Goal: Task Accomplishment & Management: Manage account settings

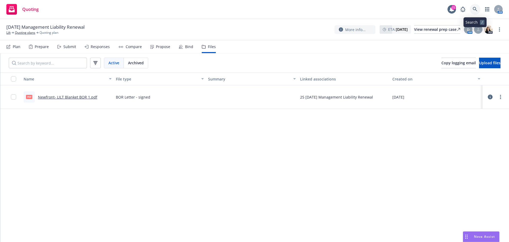
click at [474, 9] on icon at bounding box center [475, 9] width 5 height 5
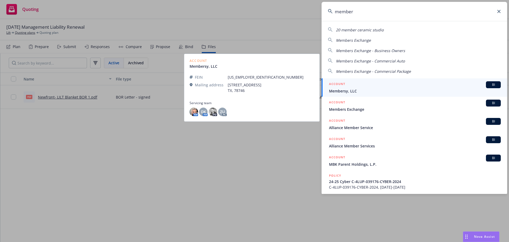
type input "member"
click at [347, 90] on span "Membersy, LLC" at bounding box center [415, 91] width 172 height 6
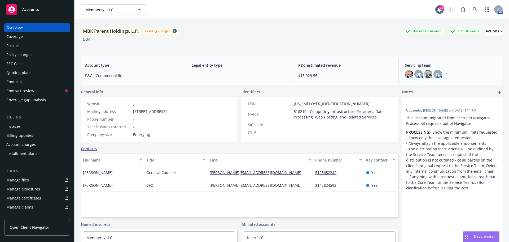
click at [17, 47] on div "Policies" at bounding box center [12, 45] width 13 height 8
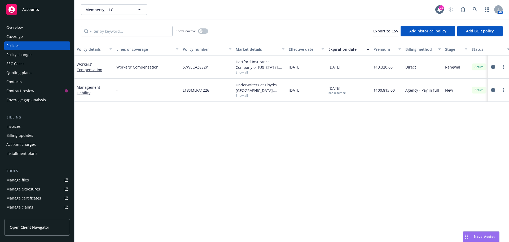
click at [19, 28] on div "Overview" at bounding box center [14, 27] width 16 height 8
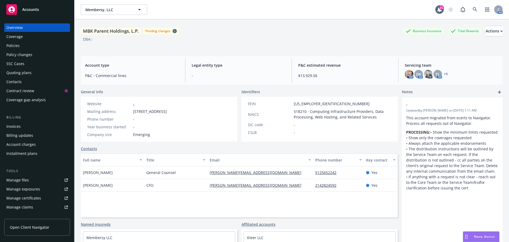
click at [444, 74] on link "+ 1" at bounding box center [446, 73] width 4 height 3
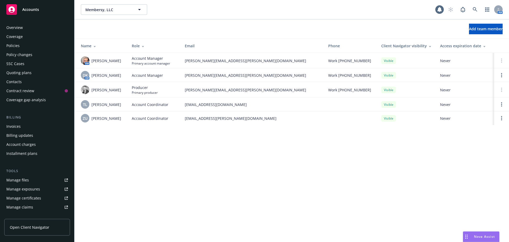
scroll to position [104, 0]
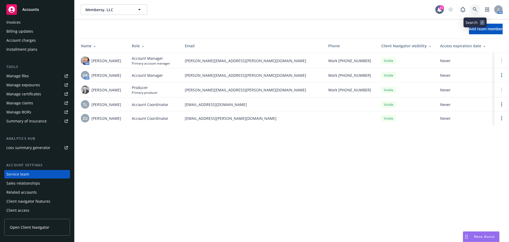
click at [476, 10] on icon at bounding box center [475, 9] width 5 height 5
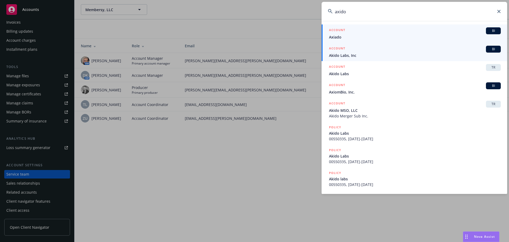
type input "axido"
drag, startPoint x: 411, startPoint y: 55, endPoint x: 364, endPoint y: 53, distance: 47.0
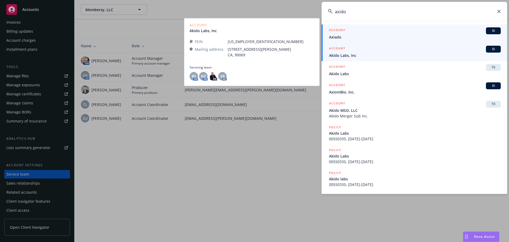
drag, startPoint x: 364, startPoint y: 53, endPoint x: 340, endPoint y: 36, distance: 28.8
click at [340, 36] on span "Axiado" at bounding box center [415, 37] width 172 height 6
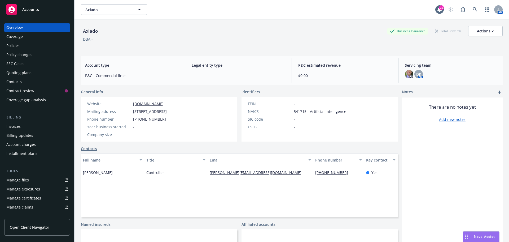
click at [18, 72] on div "Quoting plans" at bounding box center [18, 72] width 25 height 8
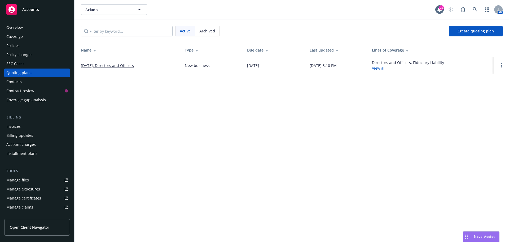
click at [111, 66] on link "02/12/2026: Directors and Officers" at bounding box center [107, 66] width 53 height 6
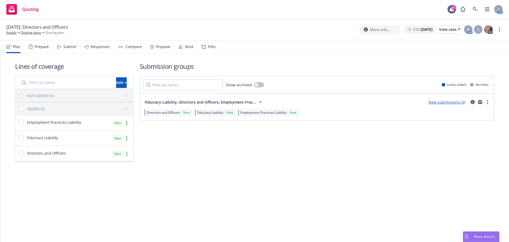
click at [210, 47] on div "Files" at bounding box center [212, 47] width 8 height 4
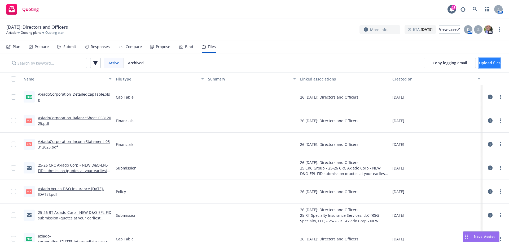
click at [479, 61] on span "Upload files" at bounding box center [489, 62] width 21 height 5
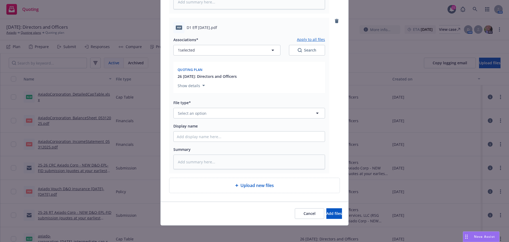
scroll to position [205, 0]
type textarea "x"
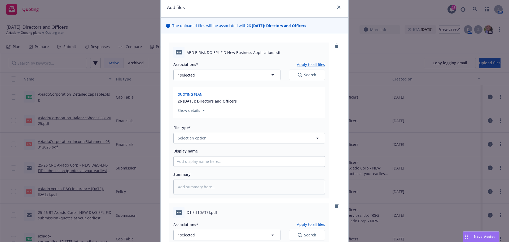
scroll to position [19, 0]
drag, startPoint x: 185, startPoint y: 53, endPoint x: 268, endPoint y: 51, distance: 83.1
click at [268, 51] on span "ABD E-Risk DO EPL FID New Business Application.pdf" at bounding box center [234, 53] width 94 height 6
copy span "ABD E-Risk DO EPL FID New Business Application"
click at [194, 140] on span "Select an option" at bounding box center [192, 139] width 29 height 6
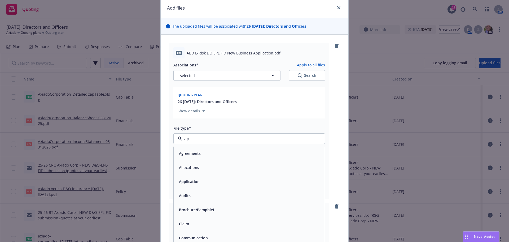
type input "app"
click at [202, 167] on span "Application - signed" at bounding box center [197, 167] width 36 height 6
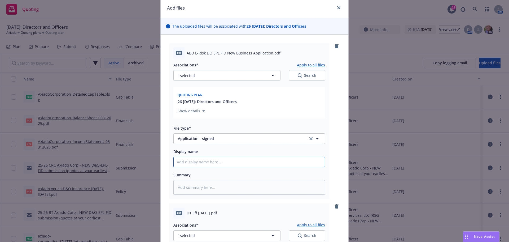
click at [192, 163] on input "Display name" at bounding box center [249, 162] width 151 height 10
paste input "ABD E-Risk DO EPL FID New Business Application"
type textarea "x"
type input "ABD E-Risk DO EPL FID New Business Application"
type textarea "x"
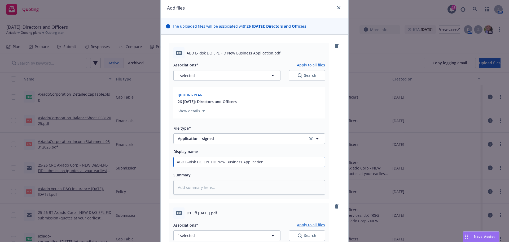
type input "ABD E-Risk DO EPL FID New Business Application"
type textarea "x"
type input "ABD E-Risk DO EPL FID New Business Application U"
type textarea "x"
type input "ABD E-Risk DO EPL FID New Business Application US"
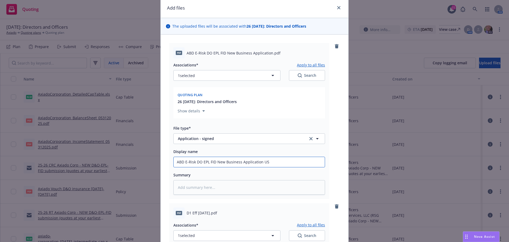
type textarea "x"
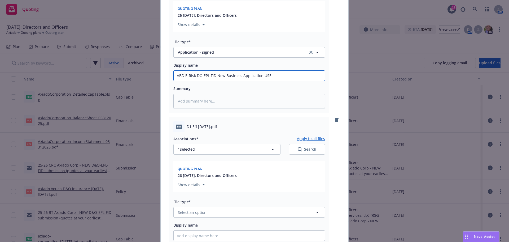
scroll to position [125, 0]
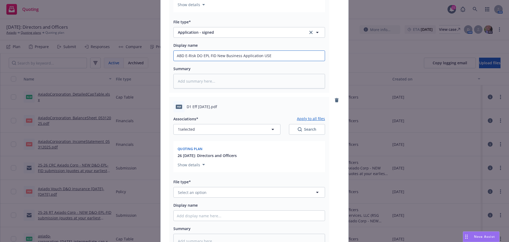
type input "ABD E-Risk DO EPL FID New Business Application USE"
click at [192, 193] on span "Select an option" at bounding box center [192, 192] width 29 height 6
type input "d-1"
click at [193, 166] on div "D-1 - signed" at bounding box center [189, 163] width 25 height 8
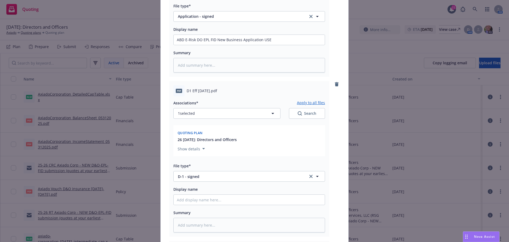
scroll to position [205, 0]
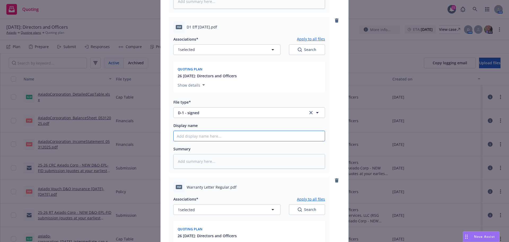
type textarea "x"
type input "S"
type textarea "x"
type input "SL"
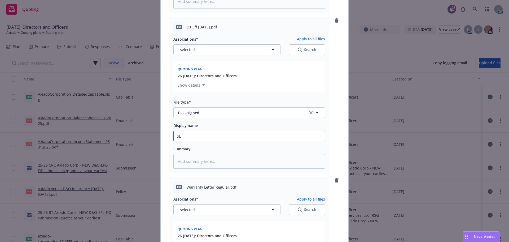
type textarea "x"
type input "SLA"
type textarea "x"
type input "SLA"
type textarea "x"
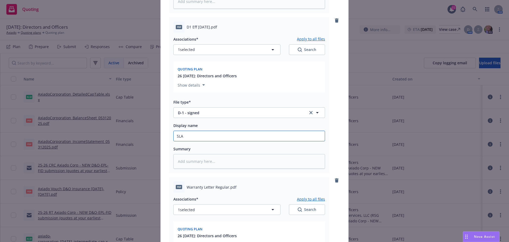
type input "SLA D"
type textarea "x"
type input "SLA D-"
type textarea "x"
type input "SLA D-1"
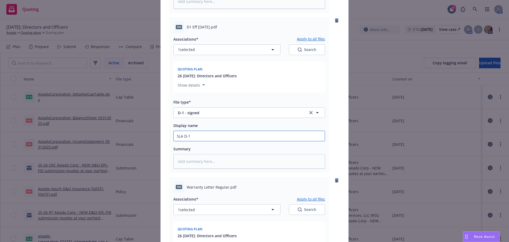
type textarea "x"
type input "SLA D-1"
type textarea "x"
type input "SLA D-1 f"
type textarea "x"
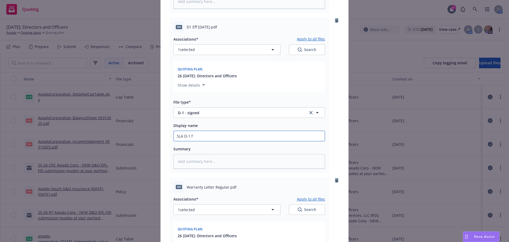
type input "SLA D-1 fo"
type textarea "x"
type input "SLA D-1 for"
type textarea "x"
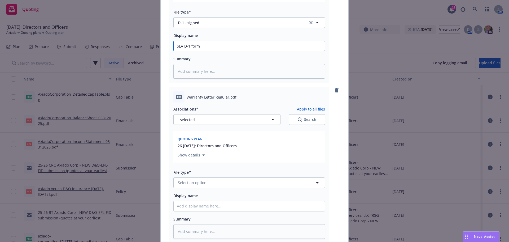
scroll to position [364, 0]
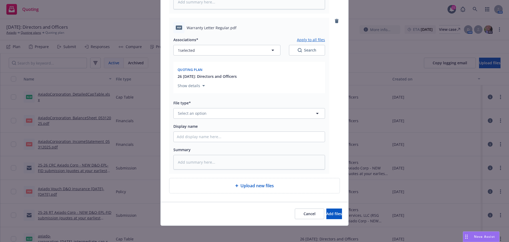
type input "SLA D-1 form"
drag, startPoint x: 185, startPoint y: 28, endPoint x: 226, endPoint y: 27, distance: 40.6
click at [226, 27] on span "Warranty Letter Regular.pdf" at bounding box center [212, 28] width 50 height 6
copy span "Warranty Letter Regular"
click at [193, 114] on span "Select an option" at bounding box center [192, 113] width 29 height 6
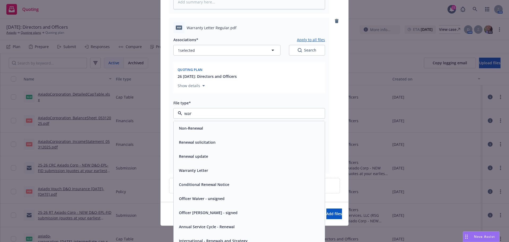
type input "warr"
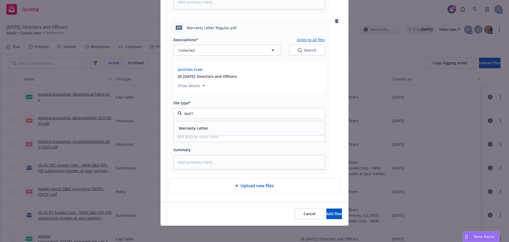
click at [219, 128] on div "Warranty Letter" at bounding box center [249, 128] width 145 height 8
paste input "Warranty Letter Regular"
type textarea "x"
type input "Warranty Letter Regular"
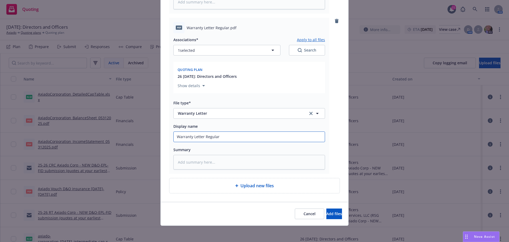
type textarea "x"
type input "Warranty Letter Regular"
type textarea "x"
type input "Warranty Letter Regular 2"
type textarea "x"
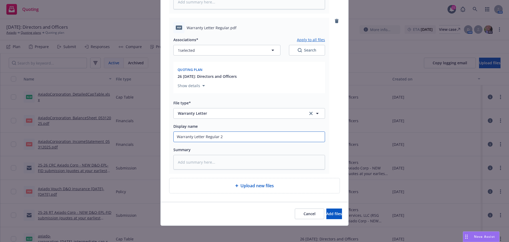
type input "Warranty Letter Regular 25"
type textarea "x"
type input "Warranty Letter Regular 25-"
type textarea "x"
type input "Warranty Letter Regular 25-2"
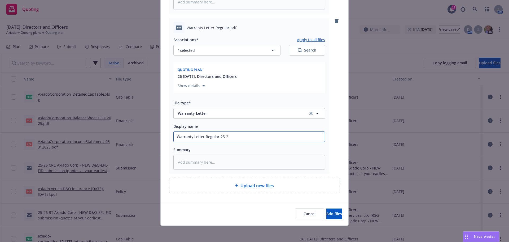
type textarea "x"
type input "Warranty Letter Regular 25-26"
drag, startPoint x: 324, startPoint y: 216, endPoint x: 323, endPoint y: 219, distance: 2.9
click at [327, 216] on button "Add files" at bounding box center [335, 213] width 16 height 11
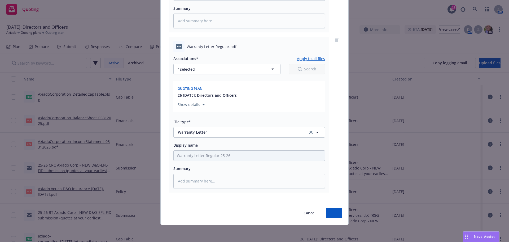
scroll to position [345, 0]
type textarea "x"
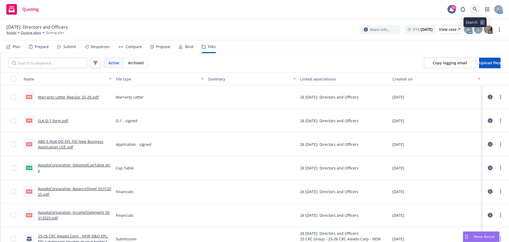
click at [475, 10] on icon at bounding box center [475, 9] width 5 height 5
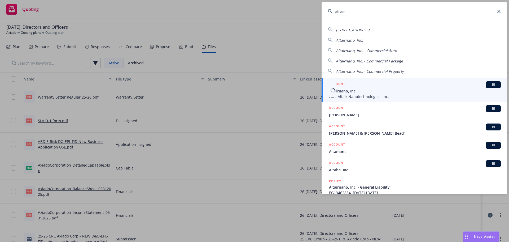
type input "altair"
click at [354, 93] on span "Altairnano, Inc." at bounding box center [415, 91] width 172 height 6
